Goal: Navigation & Orientation: Find specific page/section

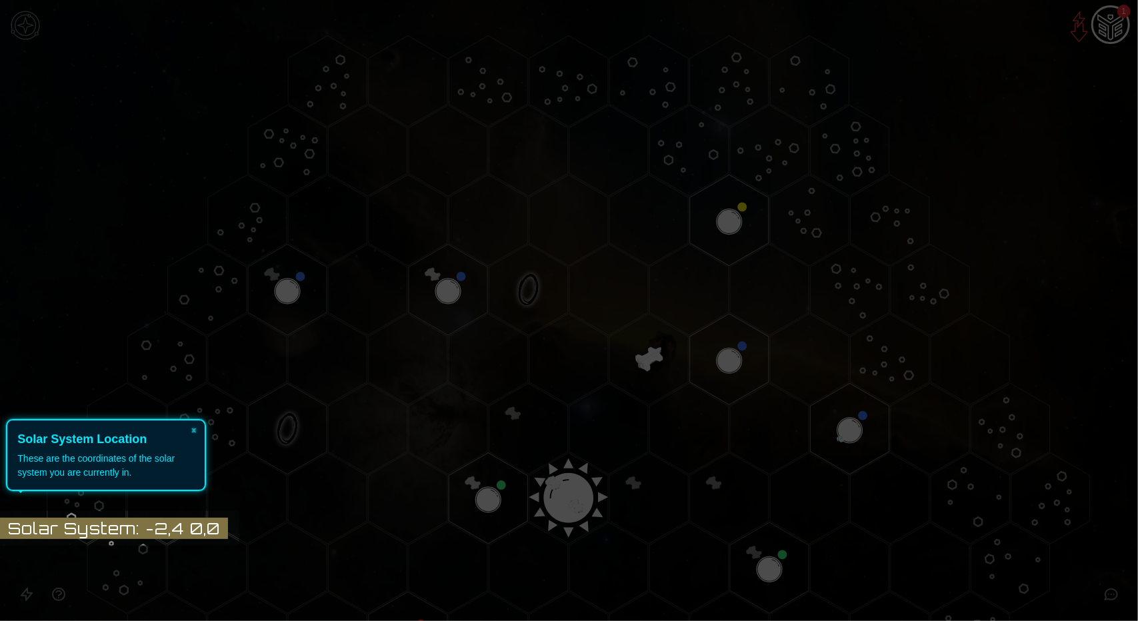
click at [148, 452] on div "These are the coordinates of the solar system you are currently in." at bounding box center [105, 466] width 177 height 28
click at [184, 517] on body "Home Leaderboard Account Join Our Discord! Music Reset Tutorials Solar System: …" at bounding box center [569, 310] width 1138 height 621
click at [181, 545] on body "Home Leaderboard Account Join Our Discord! Music Reset Tutorials Solar System: …" at bounding box center [569, 310] width 1138 height 621
drag, startPoint x: 67, startPoint y: 445, endPoint x: 109, endPoint y: 510, distance: 77.5
click at [67, 447] on header "Solar System Location" at bounding box center [105, 440] width 177 height 18
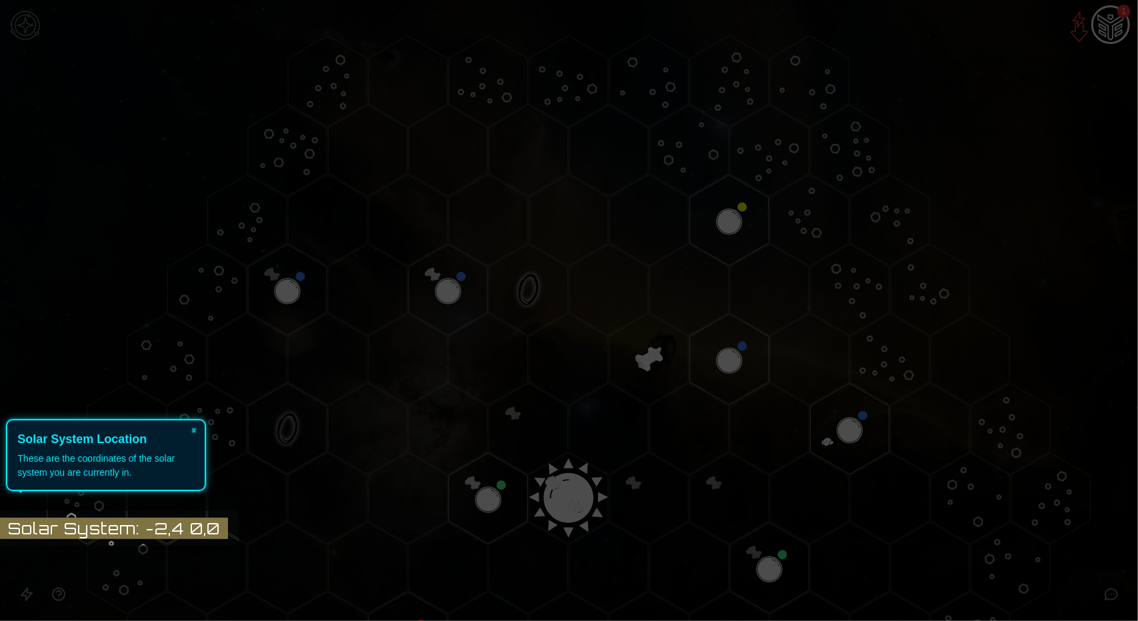
click at [110, 510] on icon at bounding box center [565, 310] width 1144 height 621
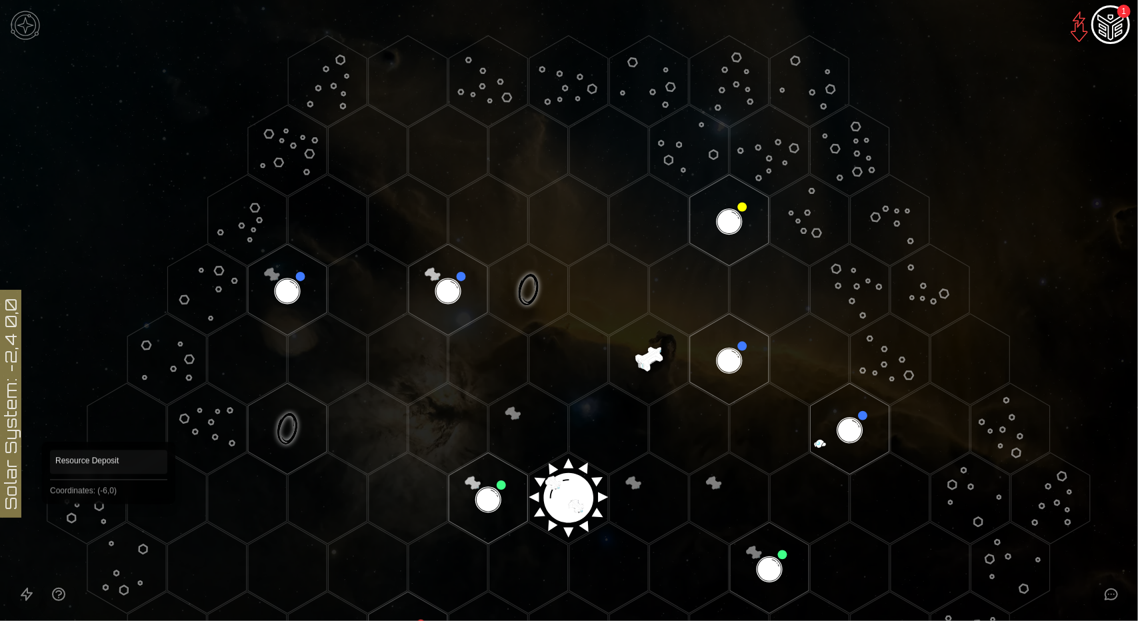
click at [109, 525] on polygon "Hex at coordinates -6,0, clickable" at bounding box center [86, 498] width 79 height 91
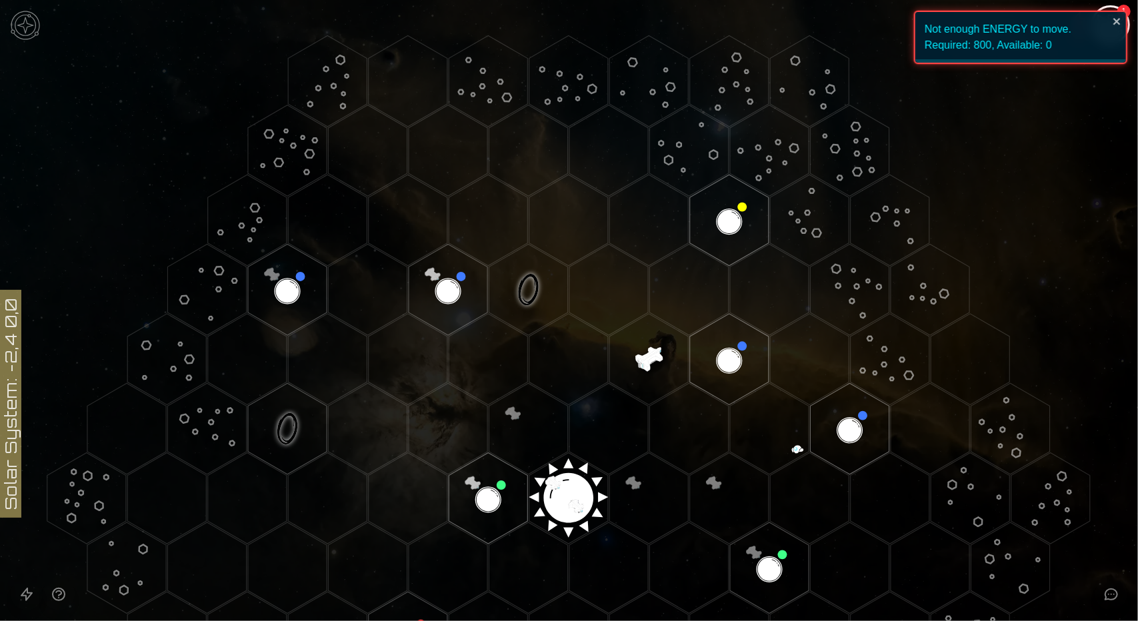
click at [8, 34] on img at bounding box center [25, 25] width 40 height 40
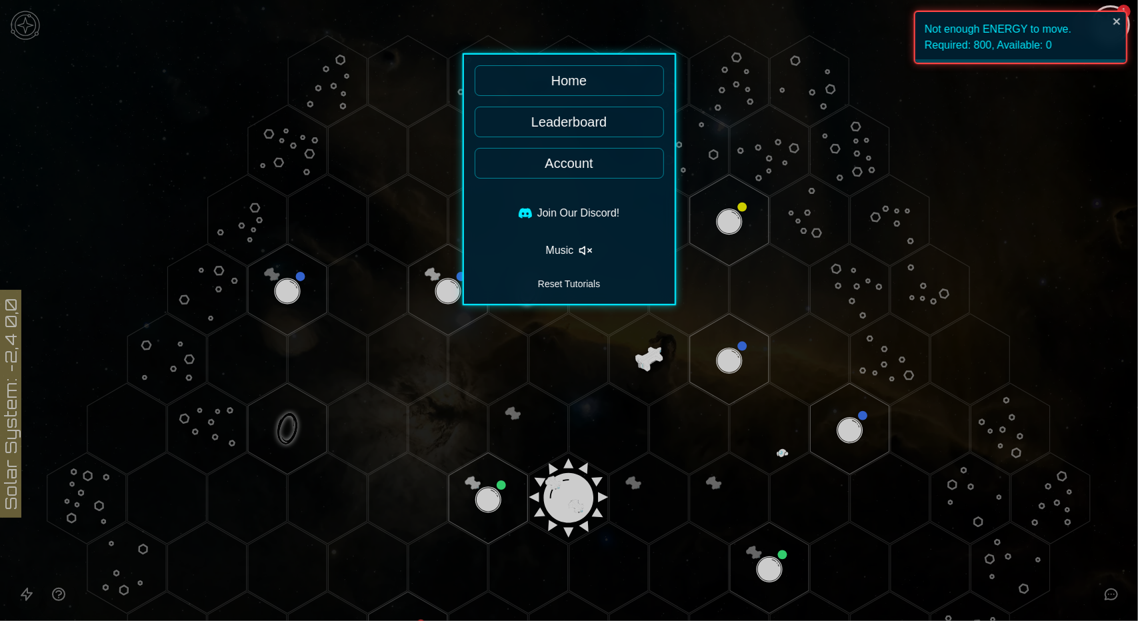
click at [13, 26] on div at bounding box center [569, 310] width 1138 height 621
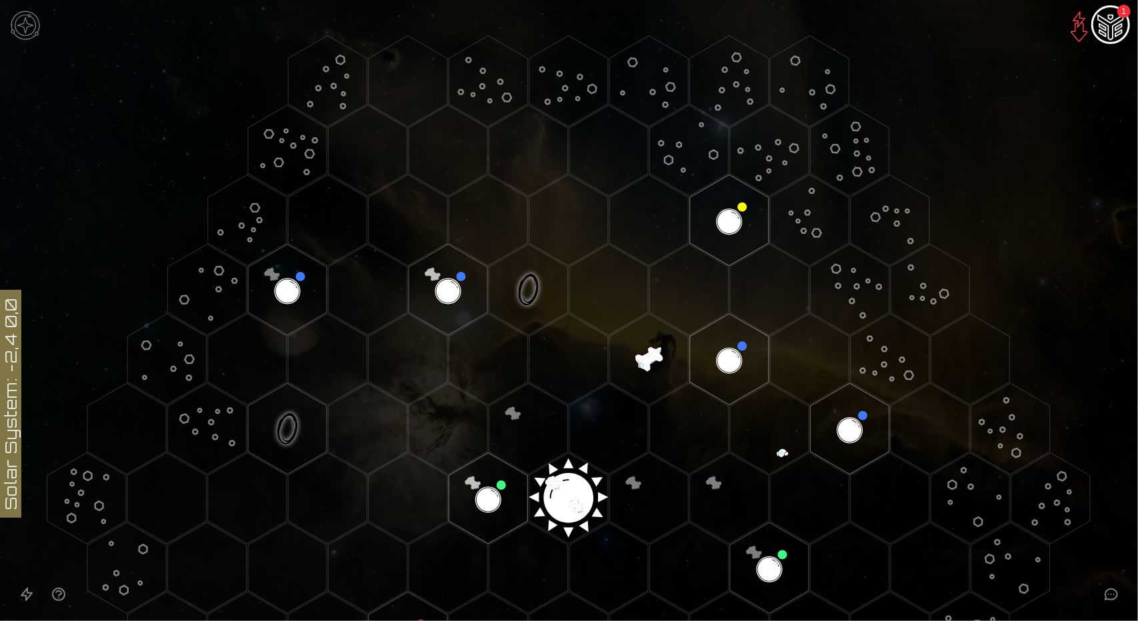
click at [13, 26] on img at bounding box center [25, 25] width 40 height 40
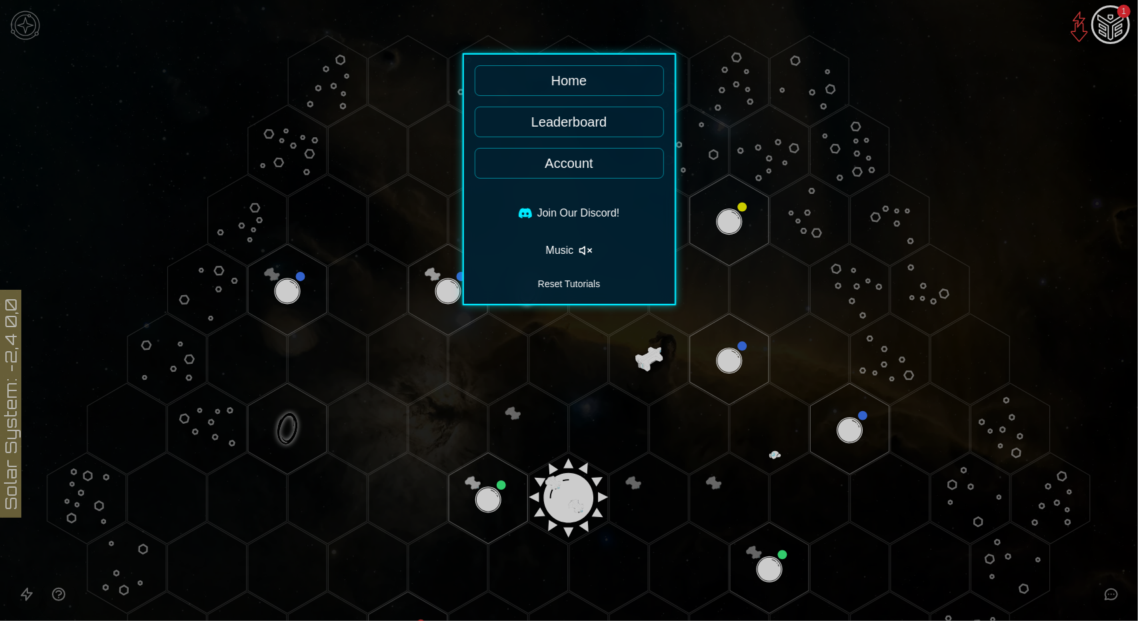
click at [13, 26] on div at bounding box center [569, 310] width 1138 height 621
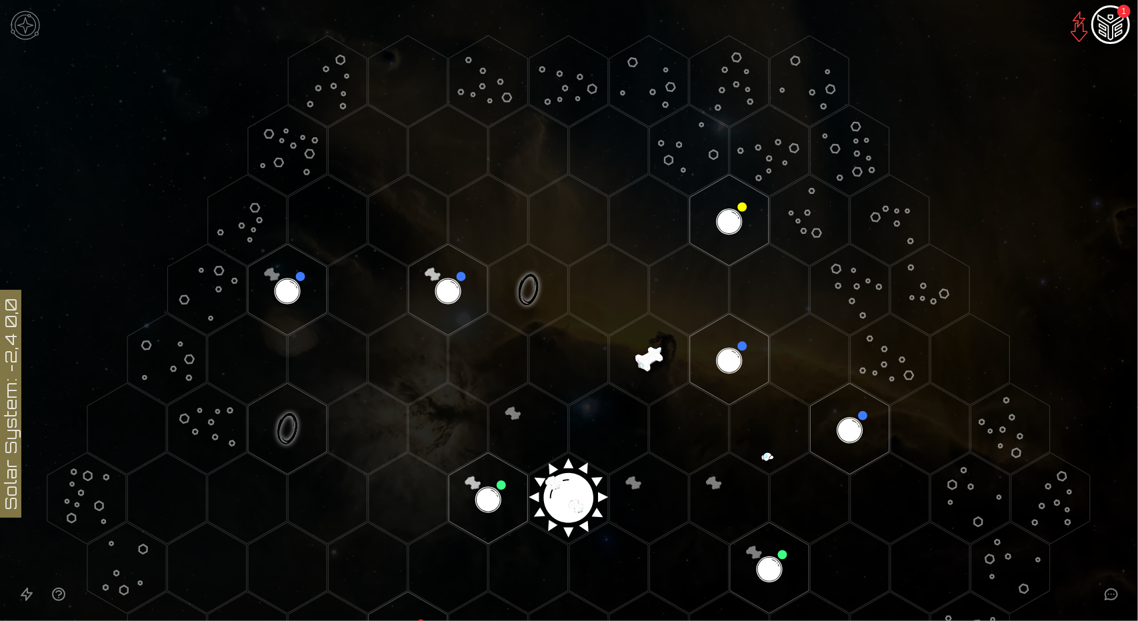
click at [9, 438] on icon at bounding box center [569, 498] width 1138 height 997
click at [1104, 22] on img "Ship AI Chat - 1 unread messages" at bounding box center [1110, 26] width 32 height 32
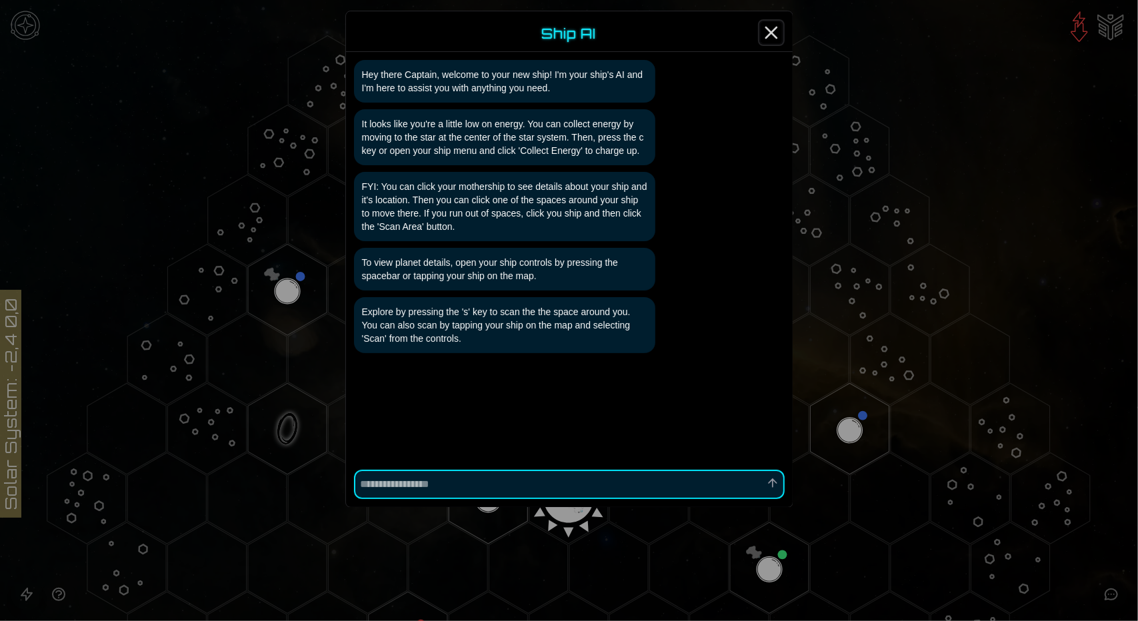
click at [766, 29] on icon "Close" at bounding box center [770, 32] width 21 height 21
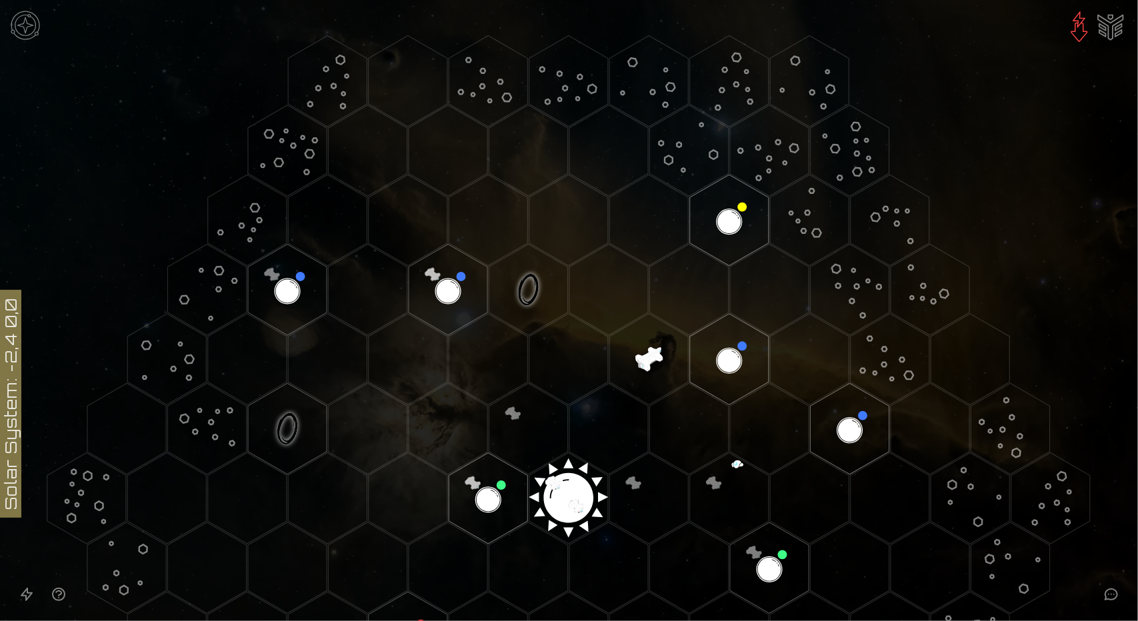
click at [1078, 30] on img at bounding box center [1079, 27] width 32 height 32
click at [1110, 28] on img "Ship AI Chat" at bounding box center [1110, 26] width 32 height 32
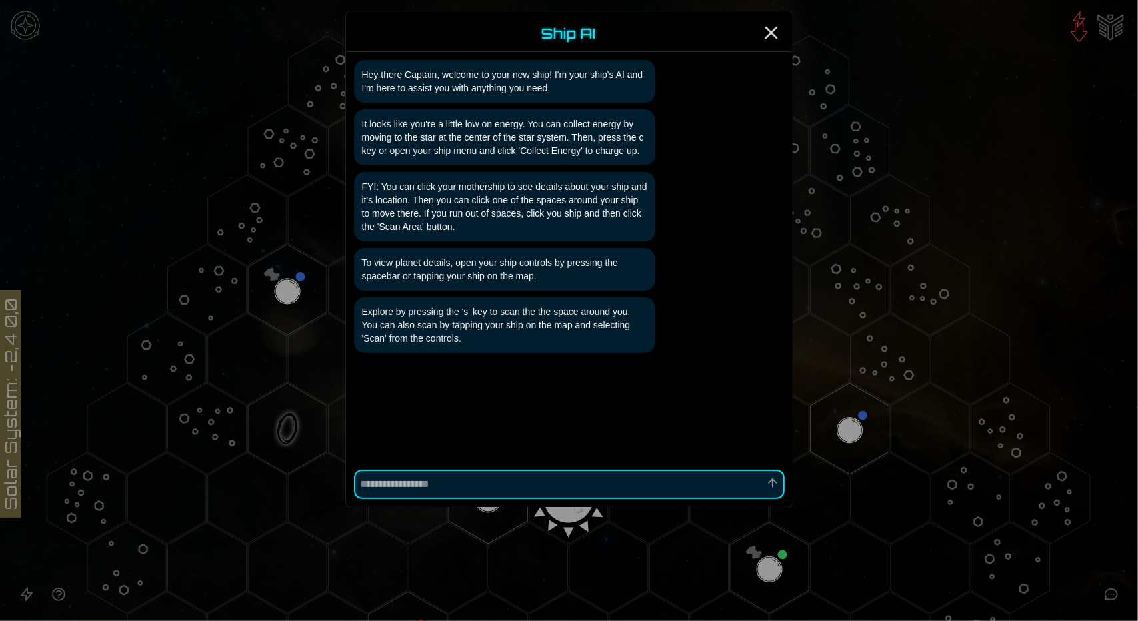
click at [759, 31] on div "Ship AI" at bounding box center [569, 34] width 447 height 35
click at [767, 27] on line "Close" at bounding box center [771, 32] width 11 height 11
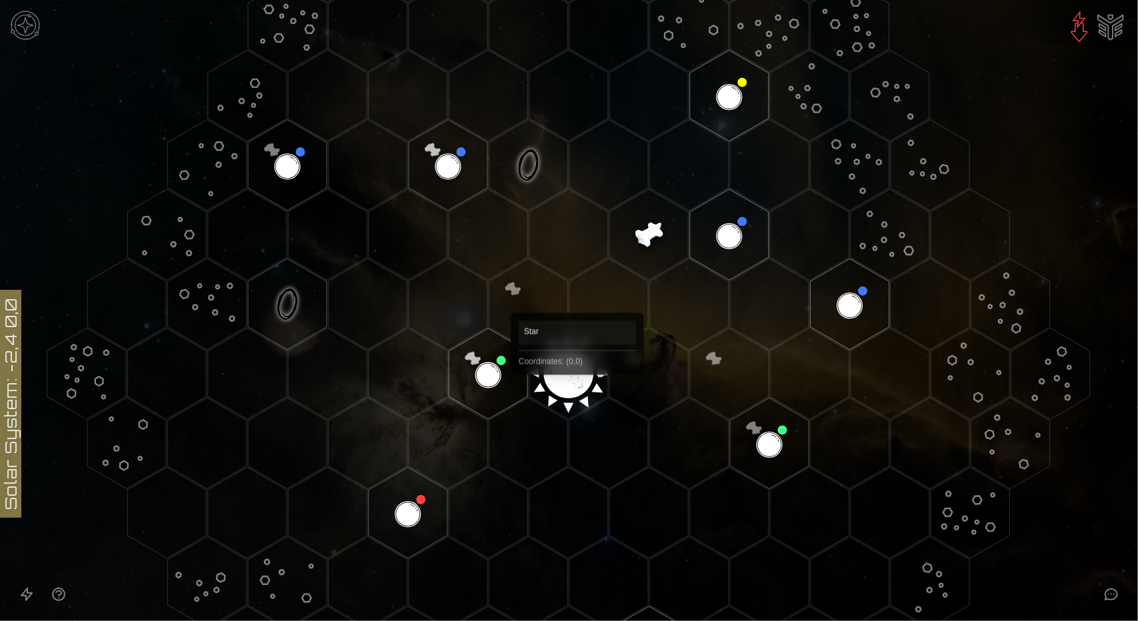
scroll to position [133, 0]
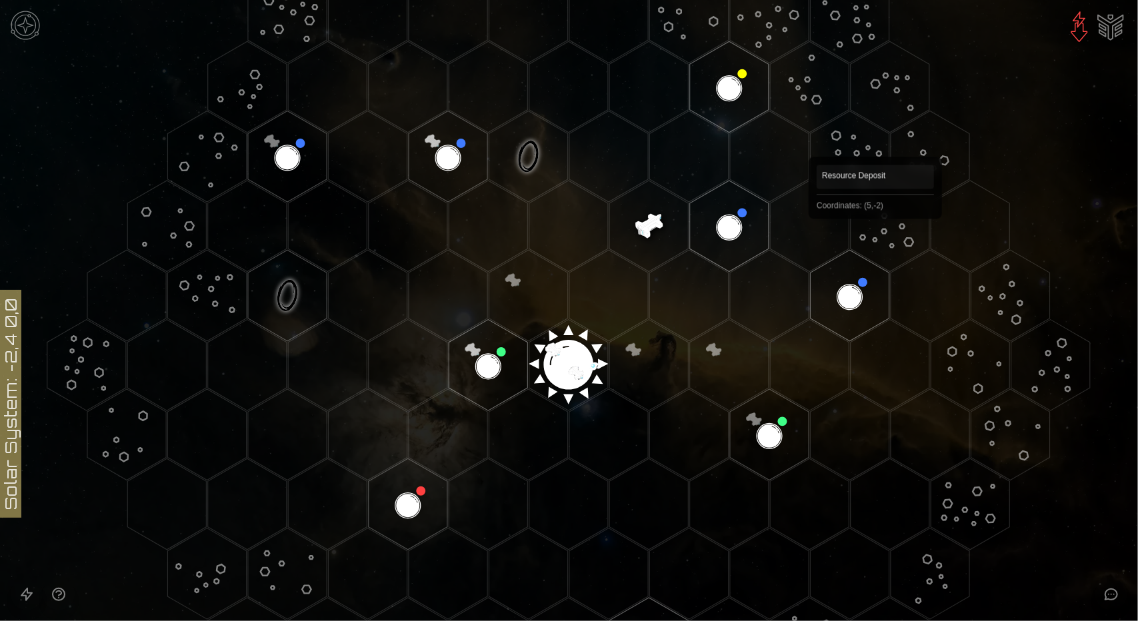
click at [875, 238] on polygon "Hex at coordinates 5,-2, clickable" at bounding box center [889, 226] width 79 height 91
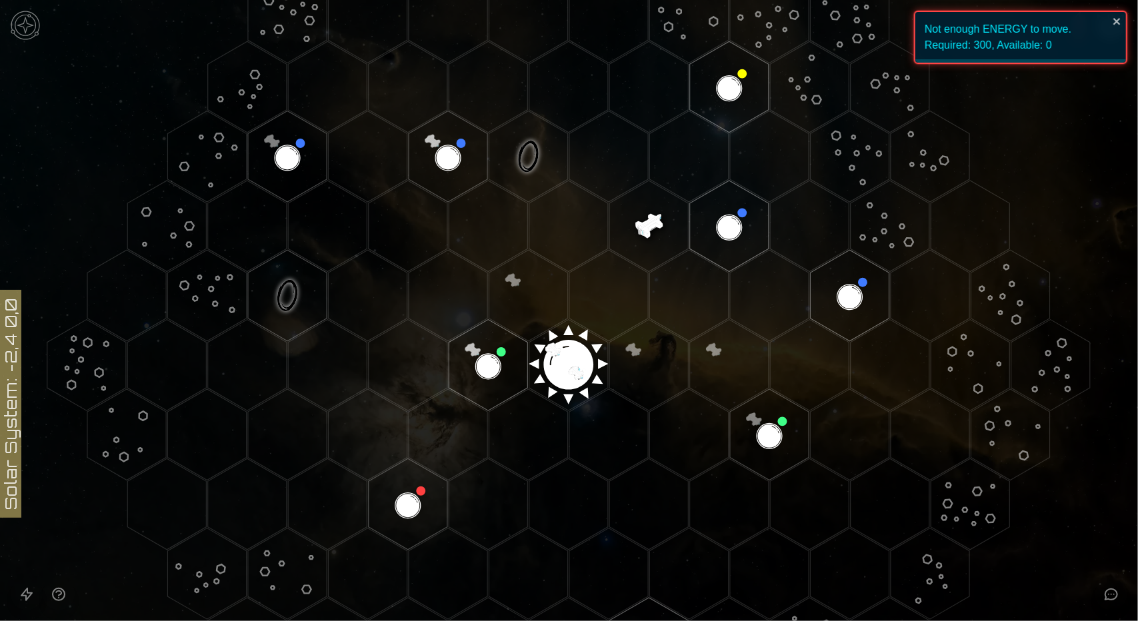
click at [242, 165] on polygon "Hex at coordinates -3,-3, clickable" at bounding box center [207, 156] width 79 height 91
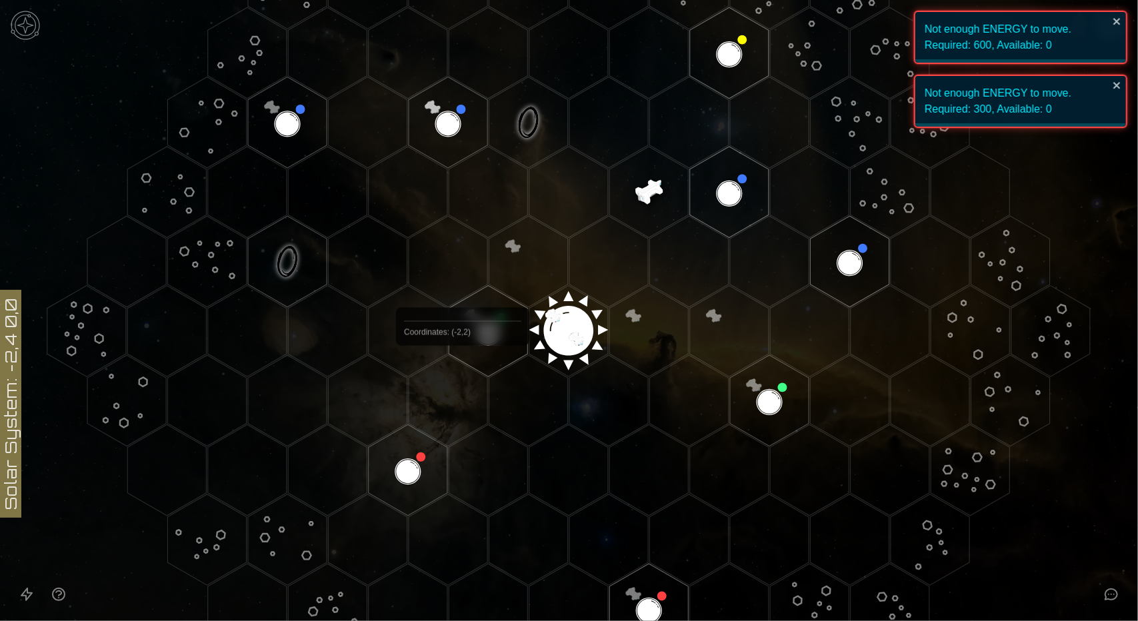
scroll to position [333, 0]
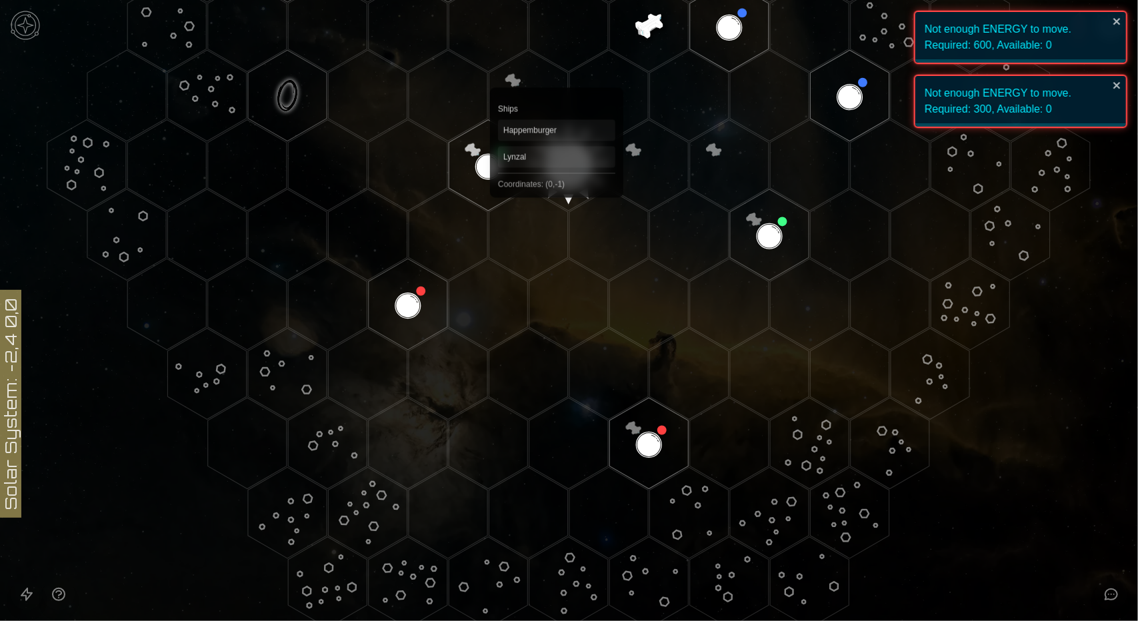
click at [557, 90] on polygon "Hex at coordinates 0,-1, clickable" at bounding box center [528, 95] width 79 height 91
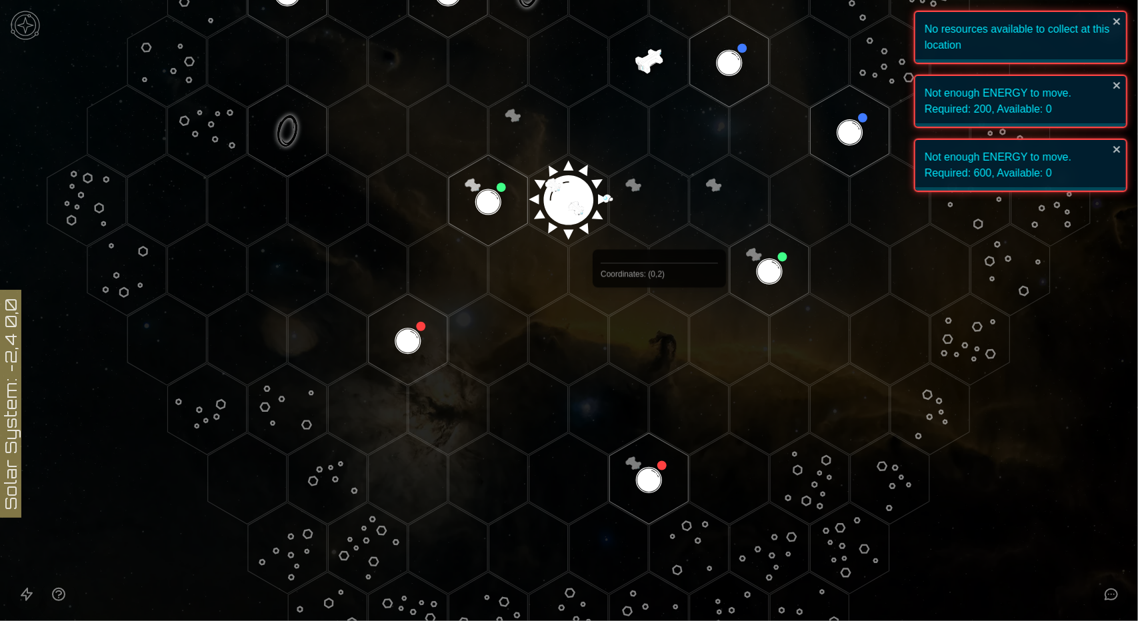
scroll to position [200, 0]
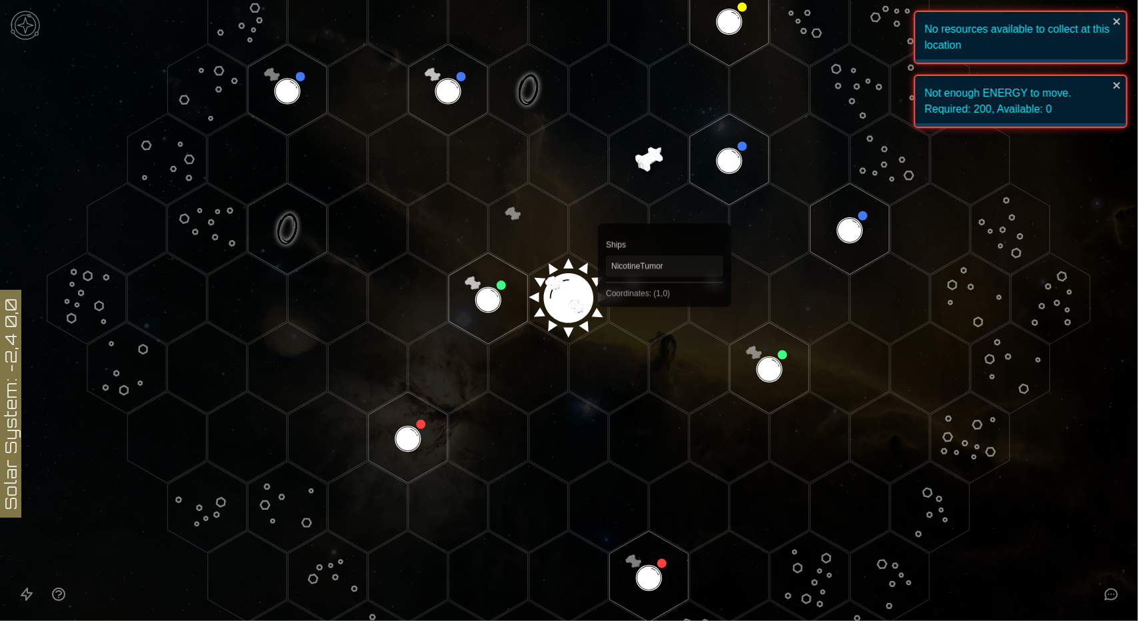
click at [660, 290] on polygon "Hex at coordinates 1,0, clickable" at bounding box center [648, 298] width 79 height 91
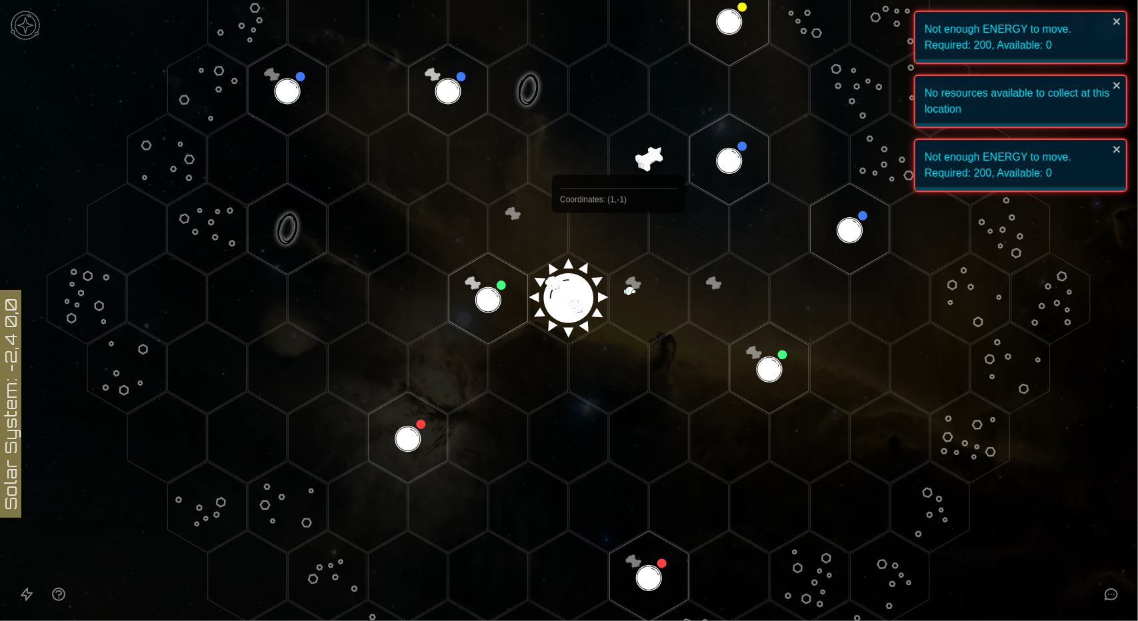
click at [610, 246] on polygon "Hex at coordinates 1,-1, clickable" at bounding box center [608, 228] width 79 height 91
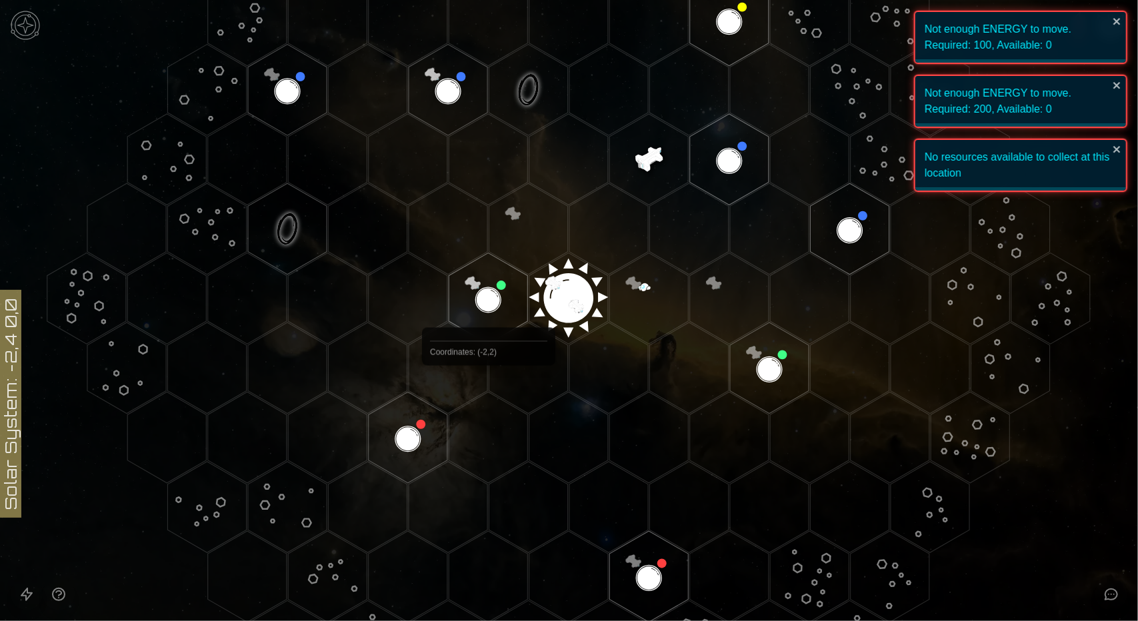
drag, startPoint x: 489, startPoint y: 286, endPoint x: 488, endPoint y: 421, distance: 134.6
click at [488, 421] on icon at bounding box center [569, 298] width 1138 height 997
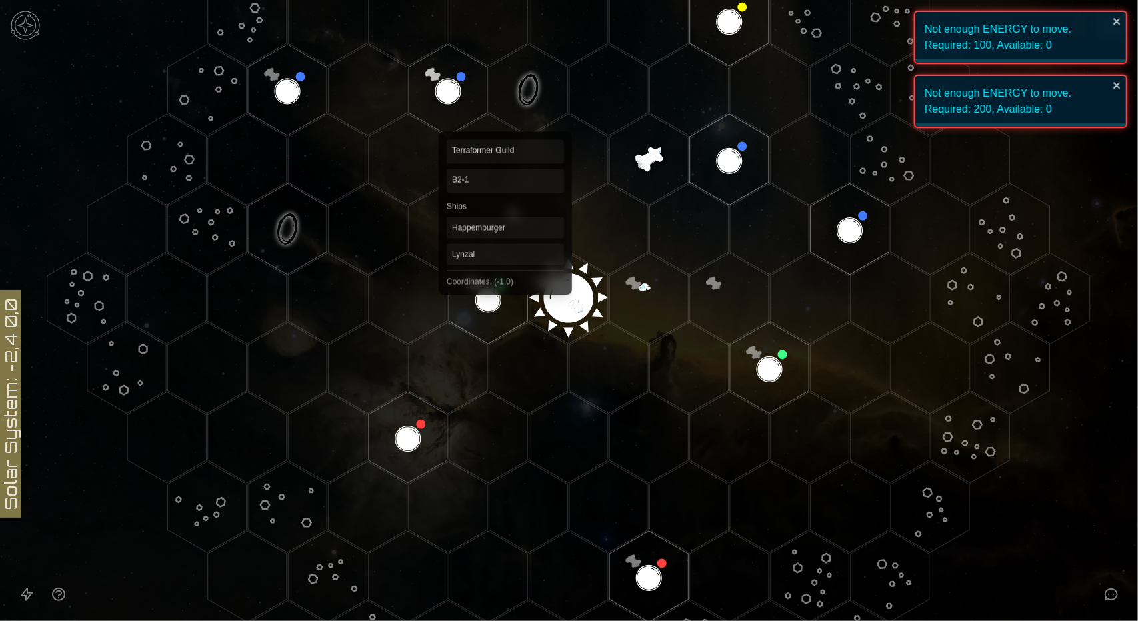
drag, startPoint x: 505, startPoint y: 263, endPoint x: 492, endPoint y: 333, distance: 70.6
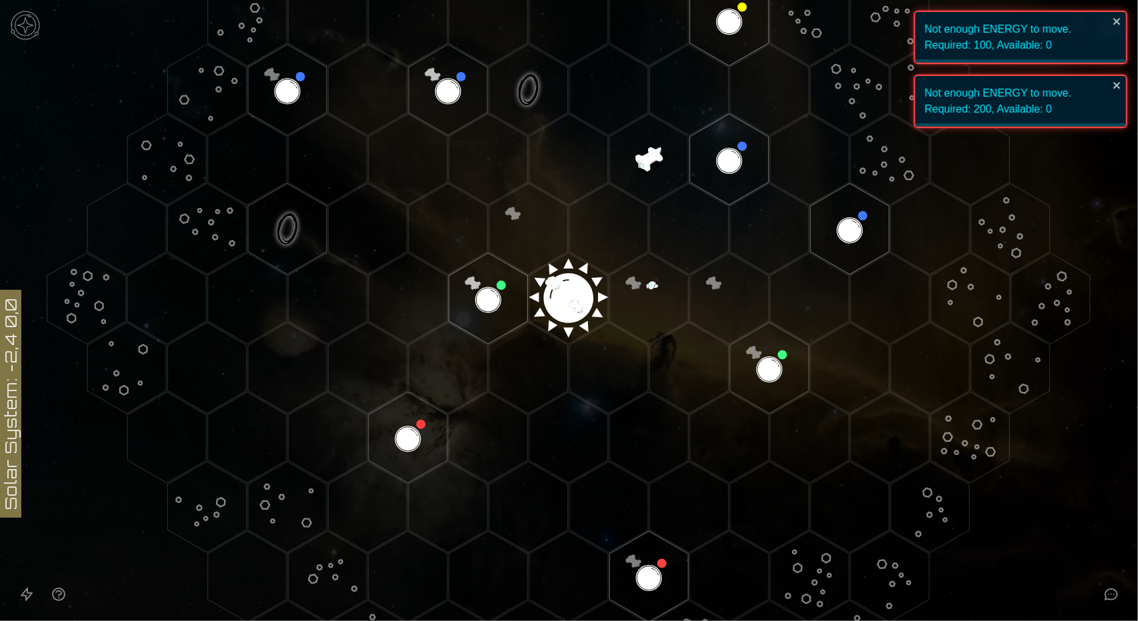
drag, startPoint x: 492, startPoint y: 333, endPoint x: 408, endPoint y: 402, distance: 108.9
click at [408, 402] on polygon "Hex at coordinates -3,2, clickable" at bounding box center [408, 437] width 79 height 91
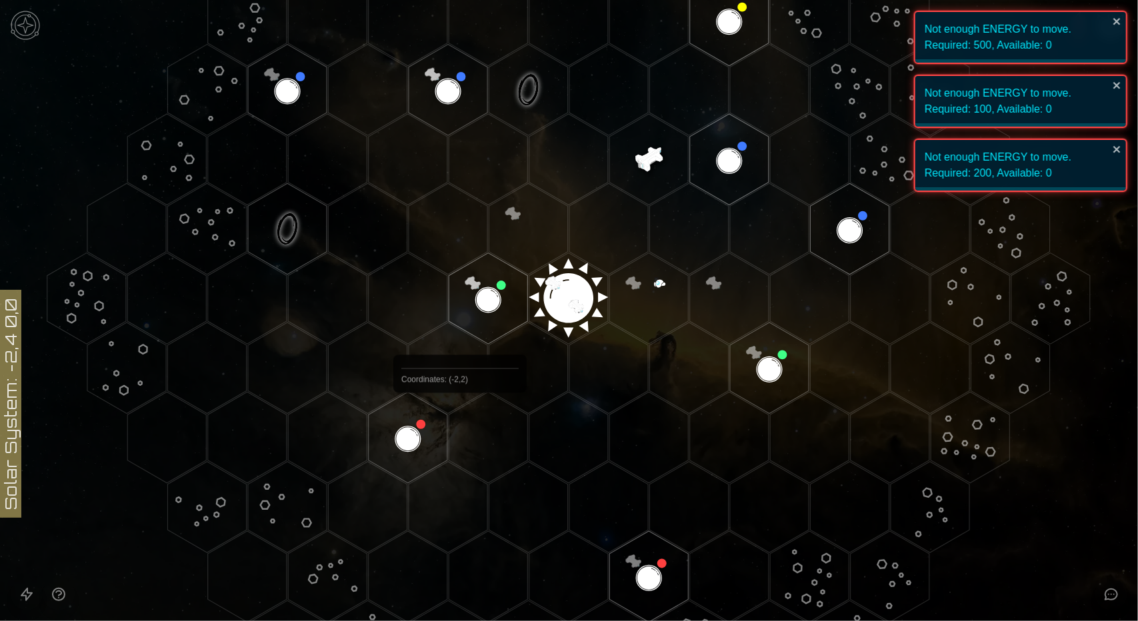
drag, startPoint x: 455, startPoint y: 464, endPoint x: 484, endPoint y: 305, distance: 161.8
click at [484, 305] on icon at bounding box center [569, 298] width 1138 height 997
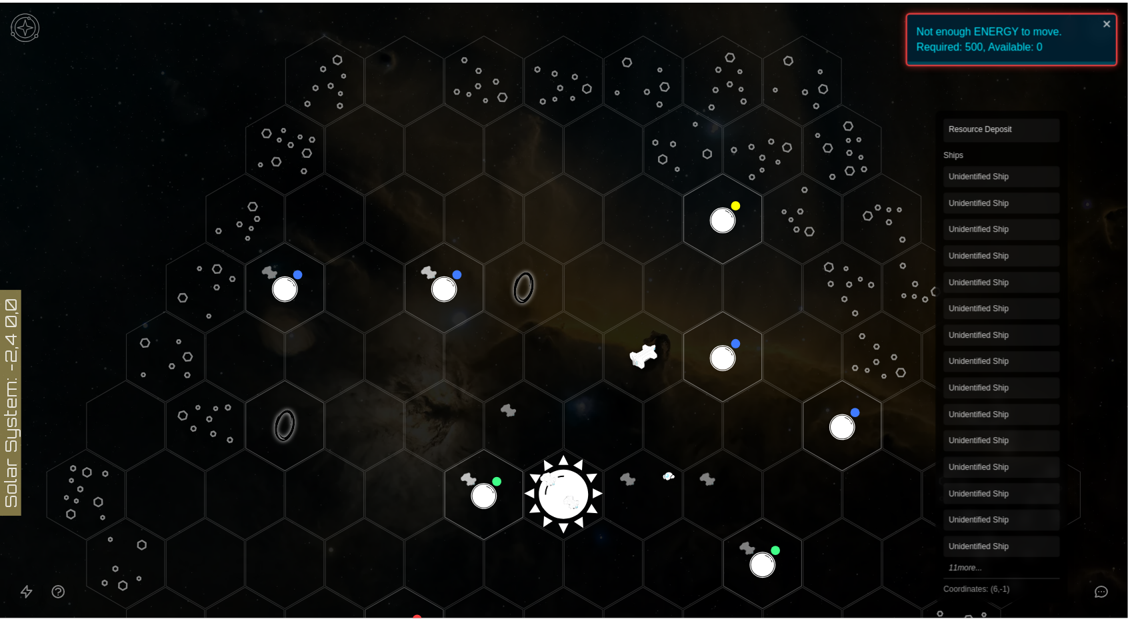
scroll to position [0, 0]
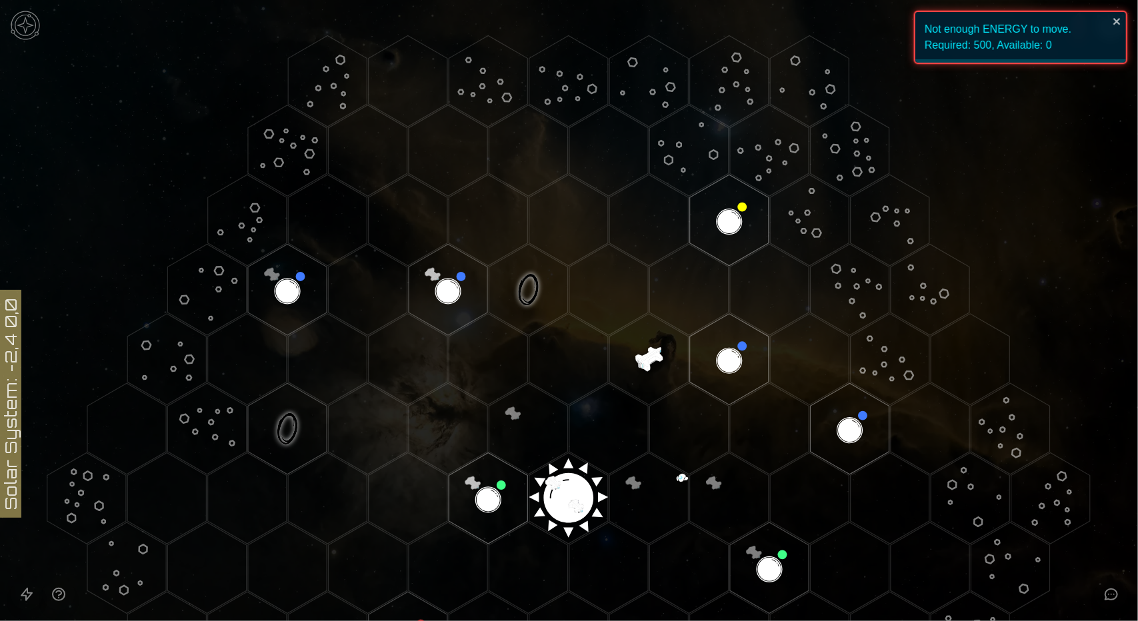
click at [1116, 600] on icon at bounding box center [1111, 594] width 16 height 16
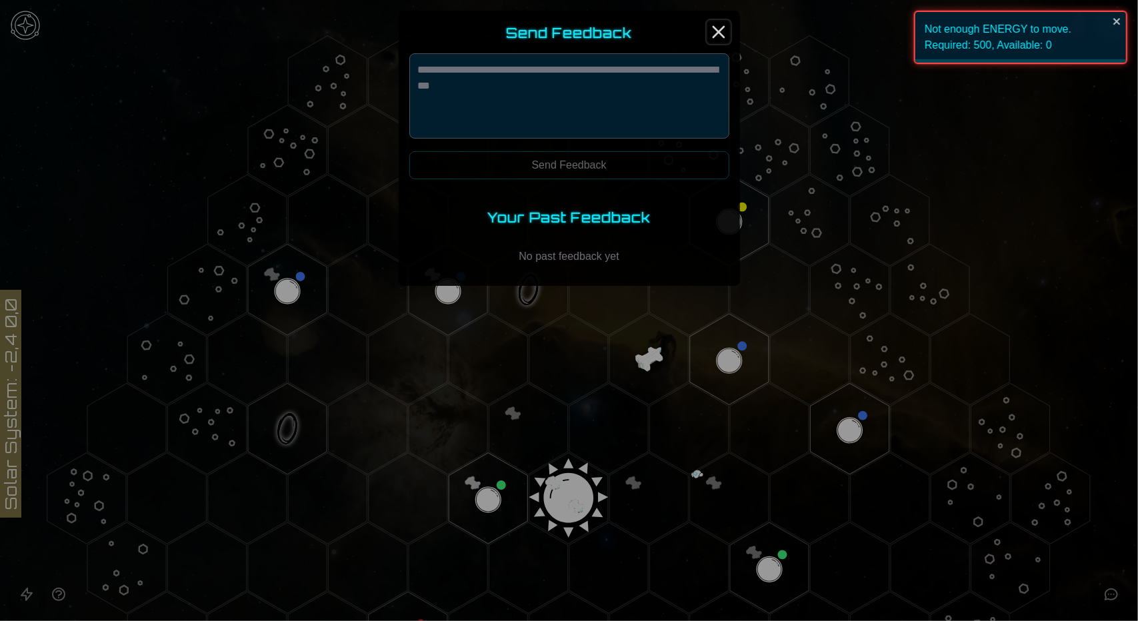
click at [718, 26] on icon "Close" at bounding box center [718, 31] width 21 height 21
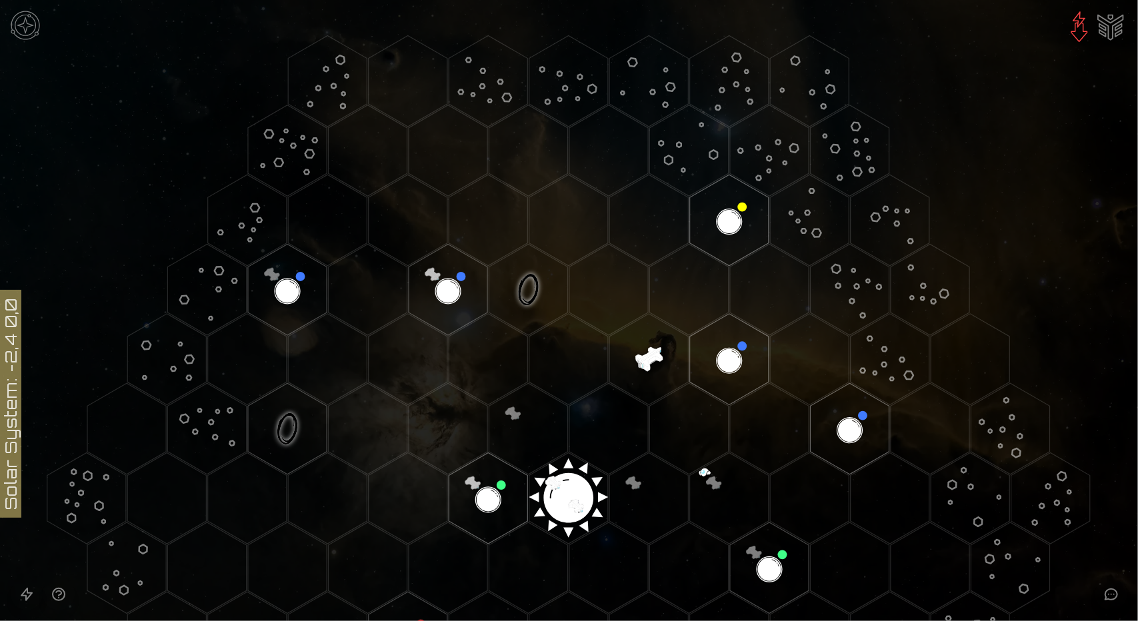
click at [1101, 14] on img "Ship AI Chat" at bounding box center [1110, 26] width 32 height 32
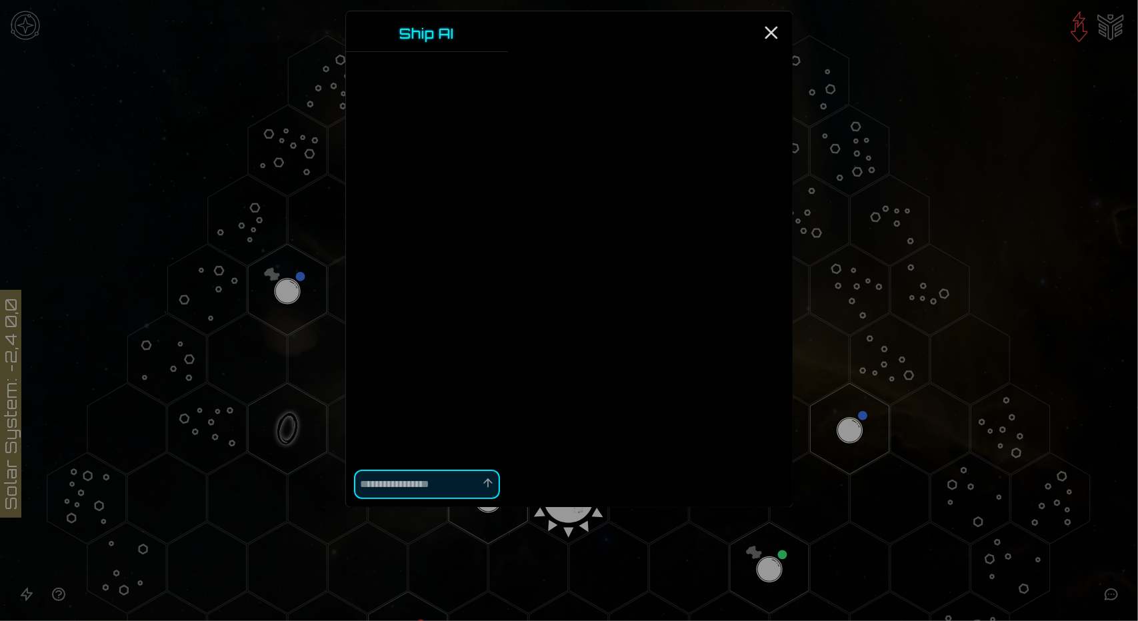
type textarea "*"
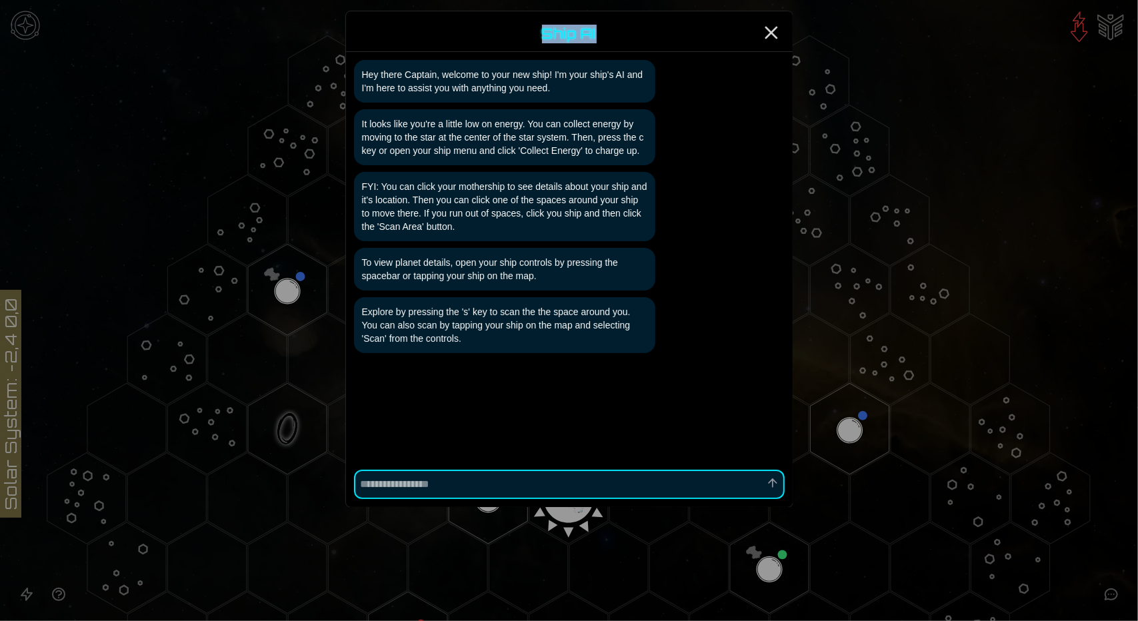
click at [761, 29] on div "Ship AI Hey there Captain, welcome to your new ship! I'm your ship's AI and I'm…" at bounding box center [569, 259] width 448 height 497
drag, startPoint x: 769, startPoint y: 31, endPoint x: 384, endPoint y: 74, distance: 387.6
click at [769, 31] on line "Close" at bounding box center [771, 32] width 11 height 11
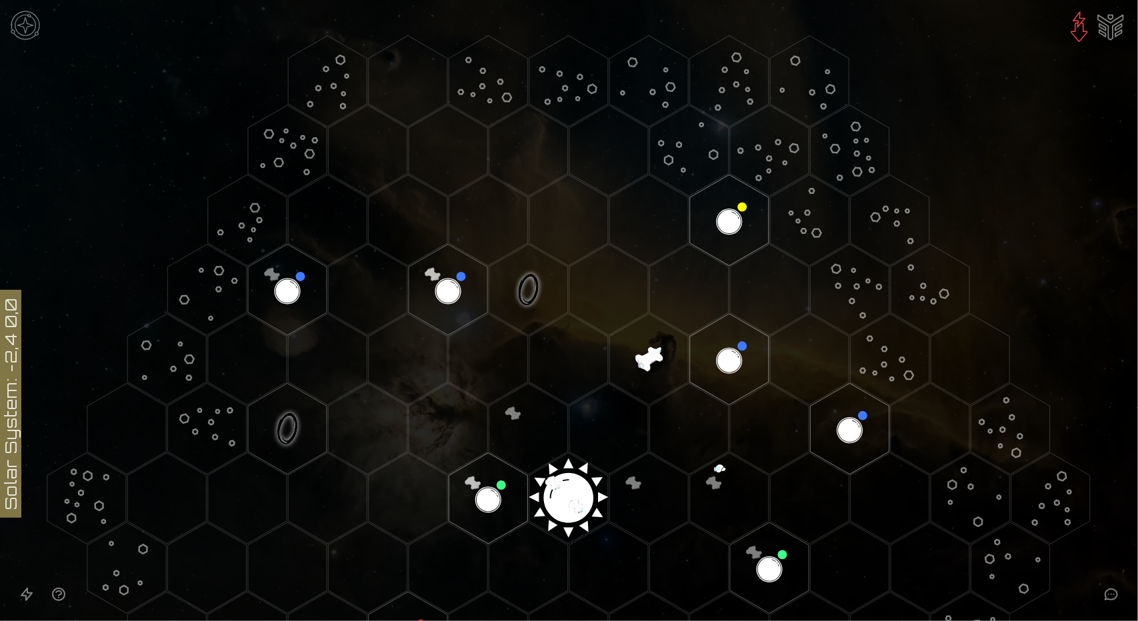
click at [22, 10] on img at bounding box center [25, 25] width 40 height 40
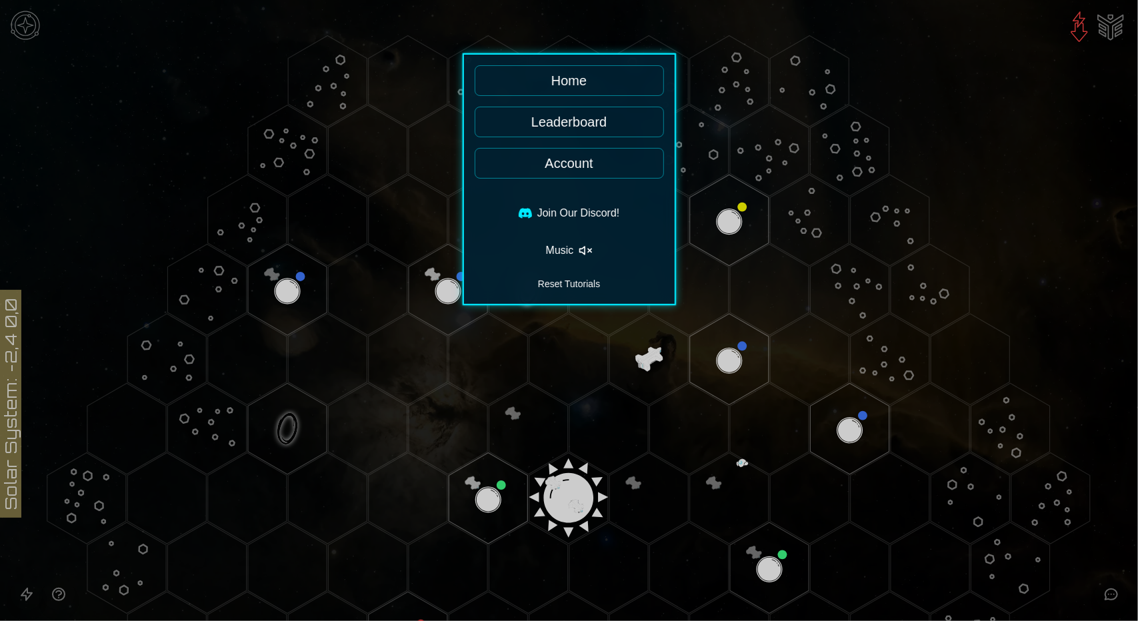
click at [601, 125] on link "Leaderboard" at bounding box center [569, 122] width 189 height 31
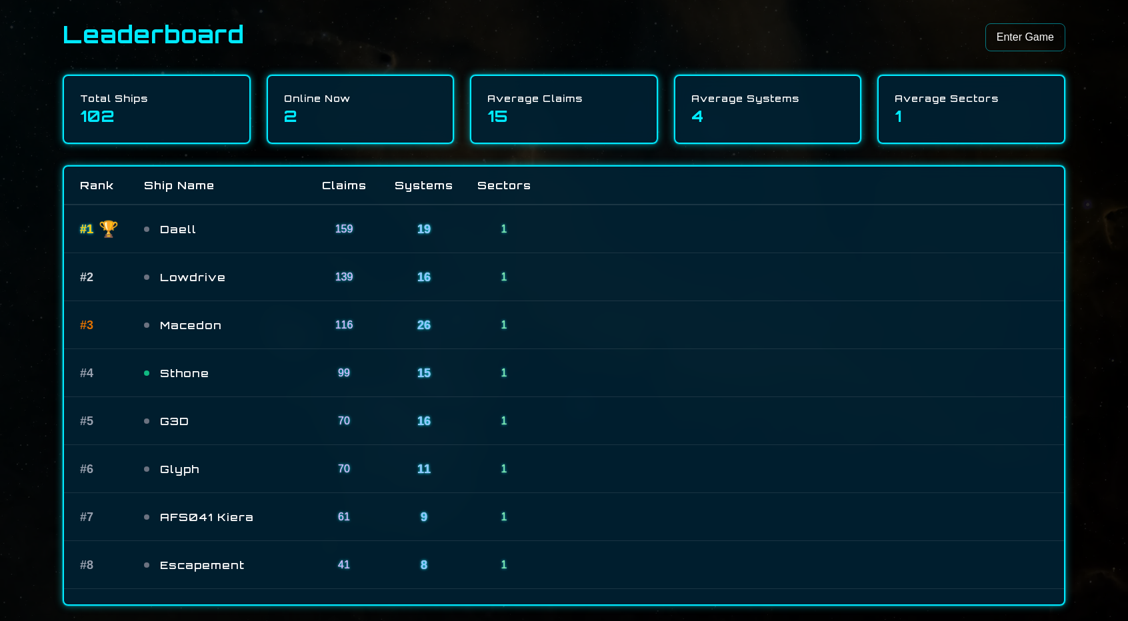
click at [185, 221] on div "# 1 🏆 Daell 159 19 1" at bounding box center [564, 229] width 1000 height 48
click at [185, 223] on span "Daell" at bounding box center [224, 229] width 128 height 16
